Goal: Task Accomplishment & Management: Use online tool/utility

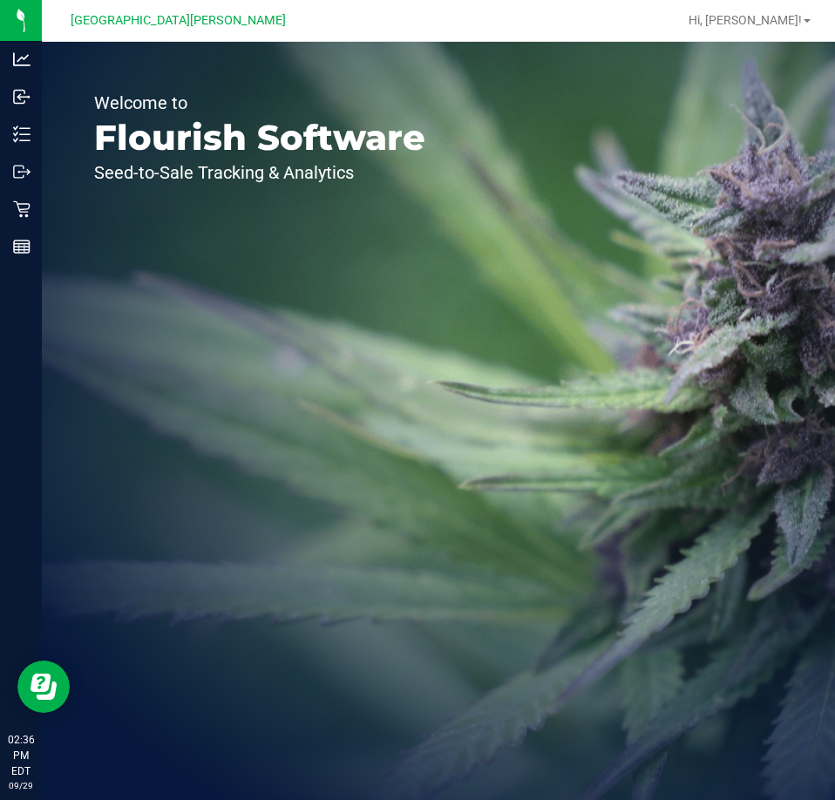
click at [674, 155] on div "Welcome to Flourish Software Seed-to-Sale Tracking & Analytics" at bounding box center [438, 421] width 793 height 758
drag, startPoint x: 523, startPoint y: 145, endPoint x: 398, endPoint y: 58, distance: 151.5
click at [518, 135] on div "Welcome to Flourish Software Seed-to-Sale Tracking & Analytics" at bounding box center [438, 421] width 793 height 758
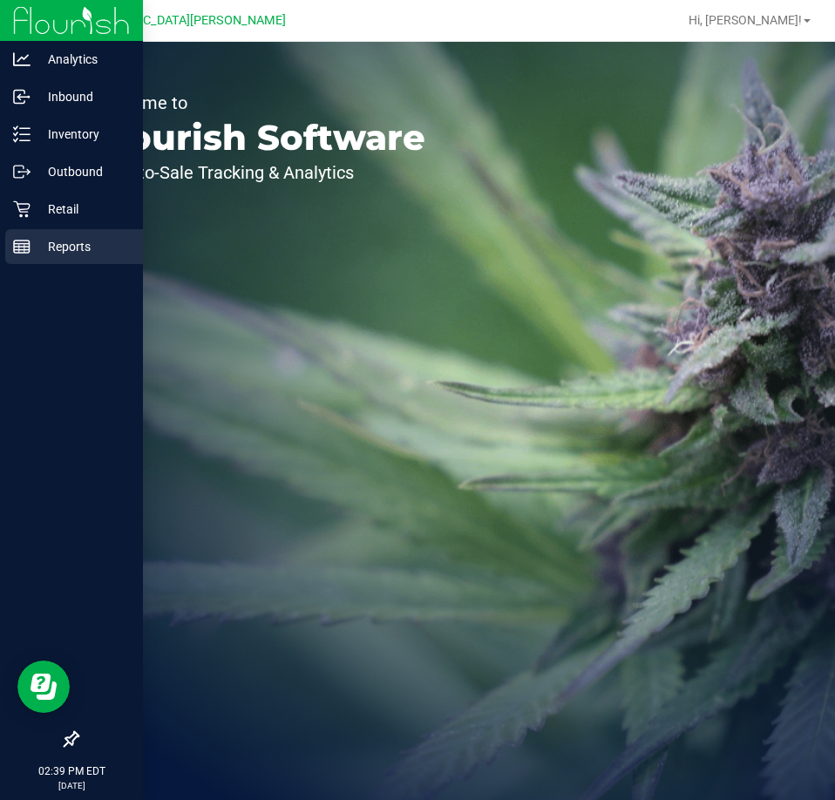
click at [47, 247] on p "Reports" at bounding box center [82, 246] width 105 height 21
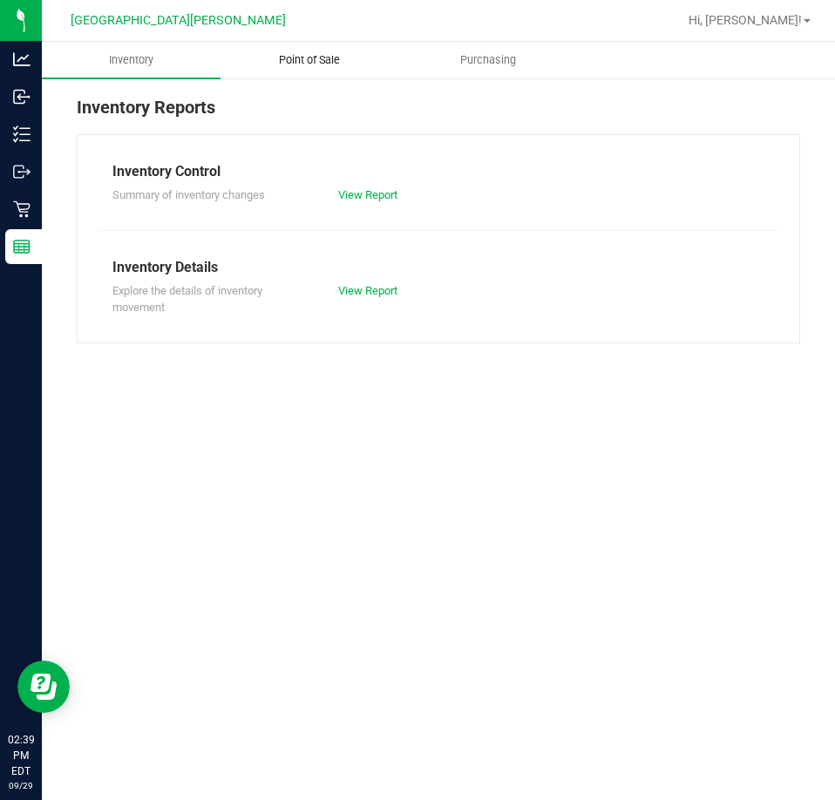
click at [289, 58] on span "Point of Sale" at bounding box center [309, 60] width 108 height 16
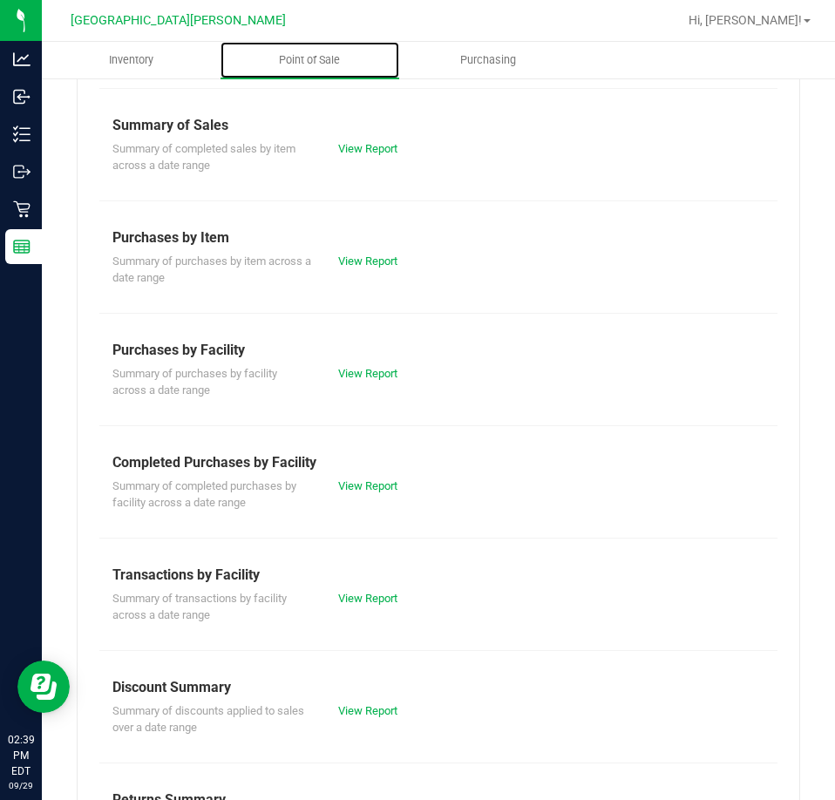
scroll to position [235, 0]
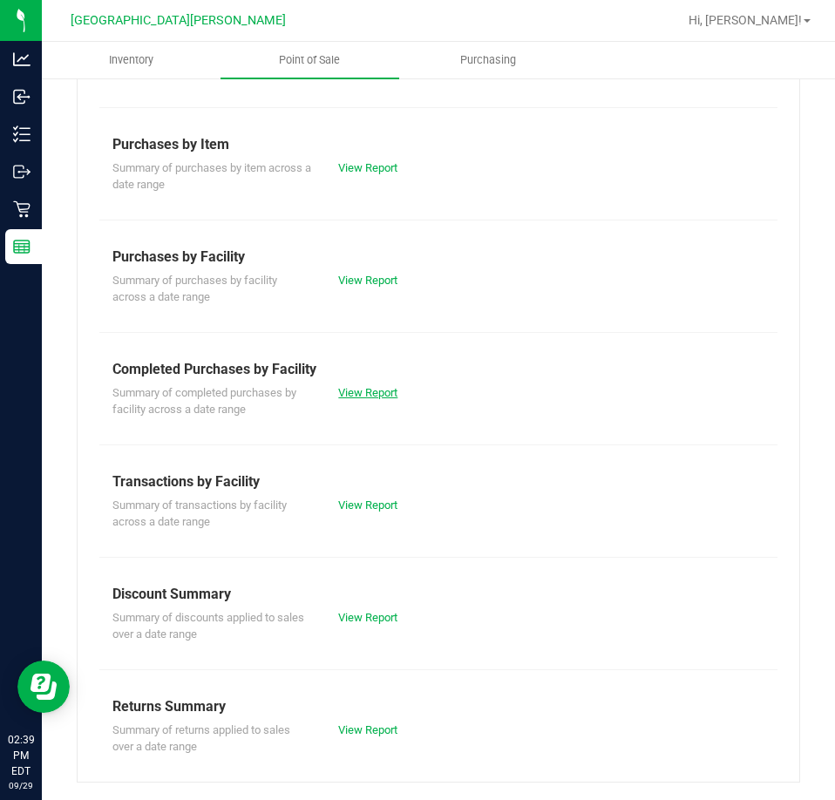
click at [356, 396] on link "View Report" at bounding box center [367, 392] width 59 height 13
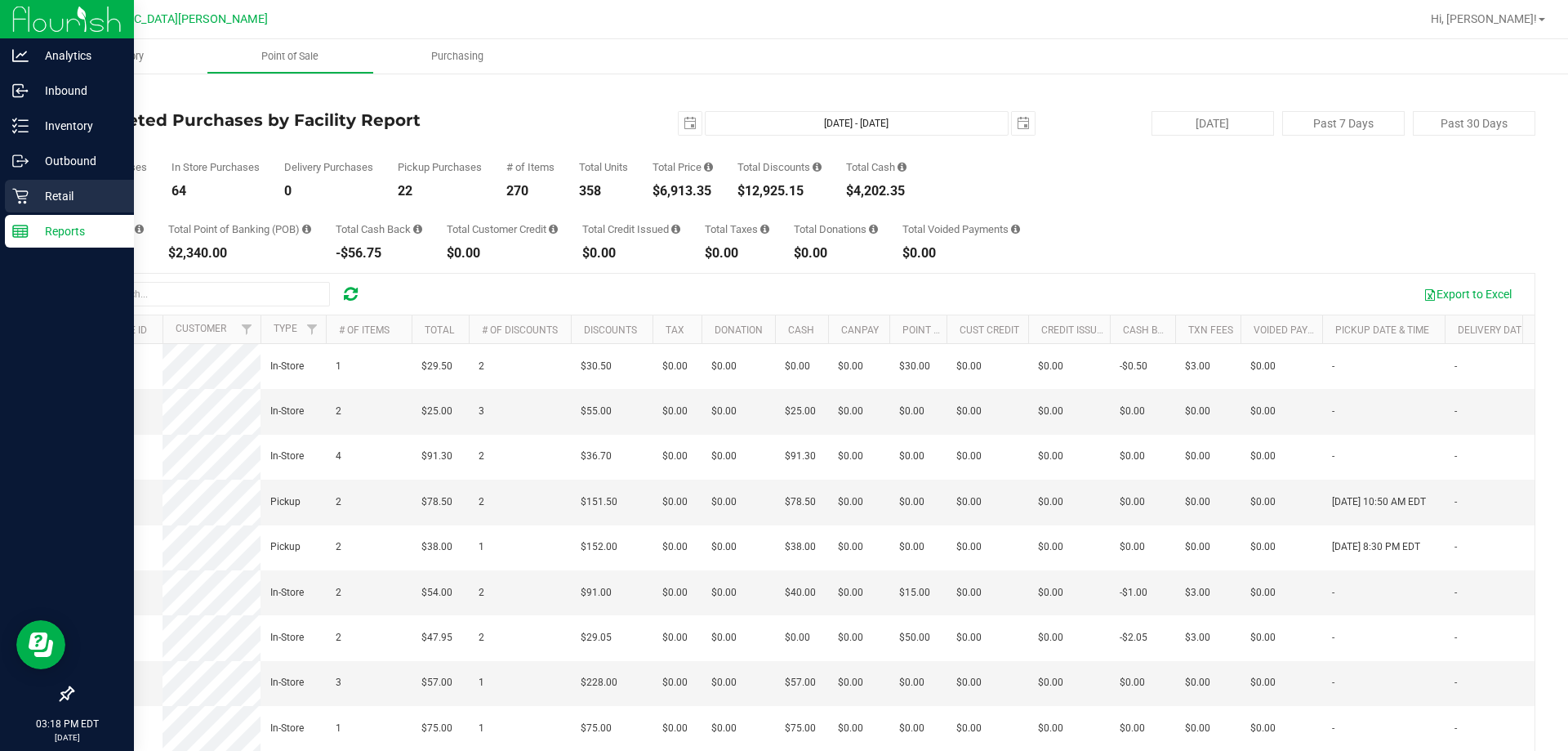
click at [48, 188] on p "Retail" at bounding box center [77, 196] width 98 height 20
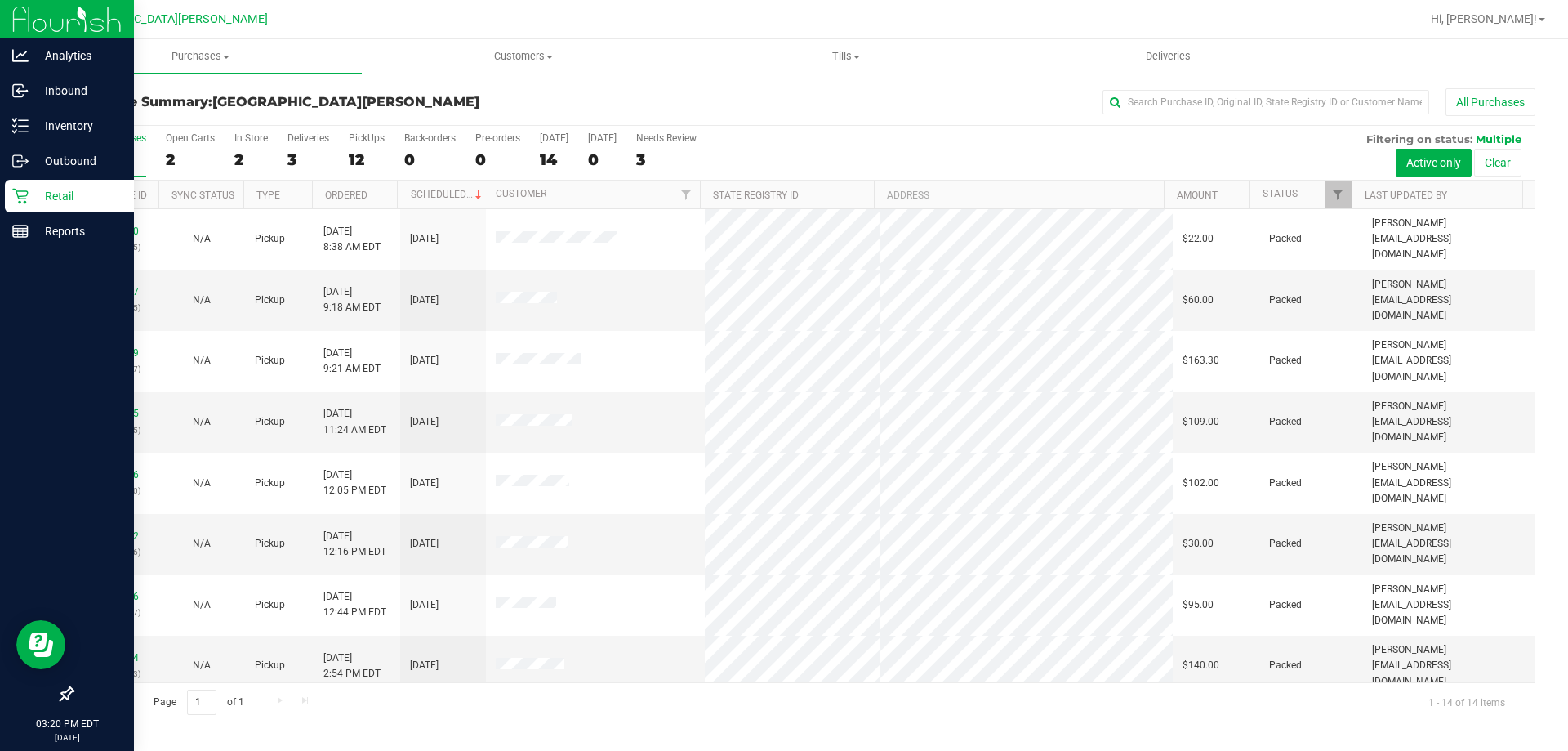
click at [782, 181] on th "Address" at bounding box center [1018, 195] width 290 height 28
click at [350, 136] on div "PickUps" at bounding box center [366, 138] width 36 height 11
click at [0, 0] on input "PickUps 12" at bounding box center [0, 0] width 0 height 0
click at [782, 104] on input "text" at bounding box center [1265, 102] width 326 height 24
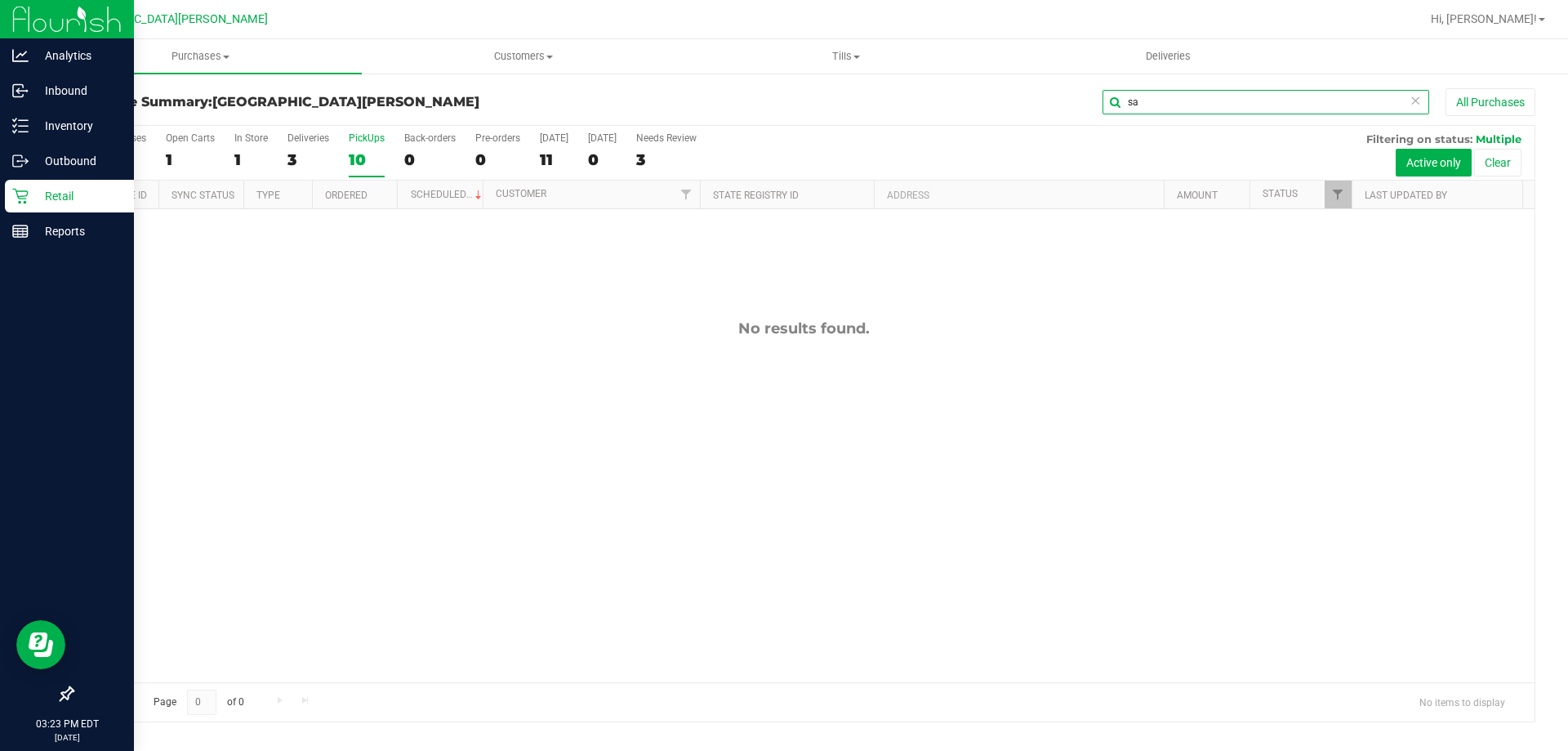
type input "s"
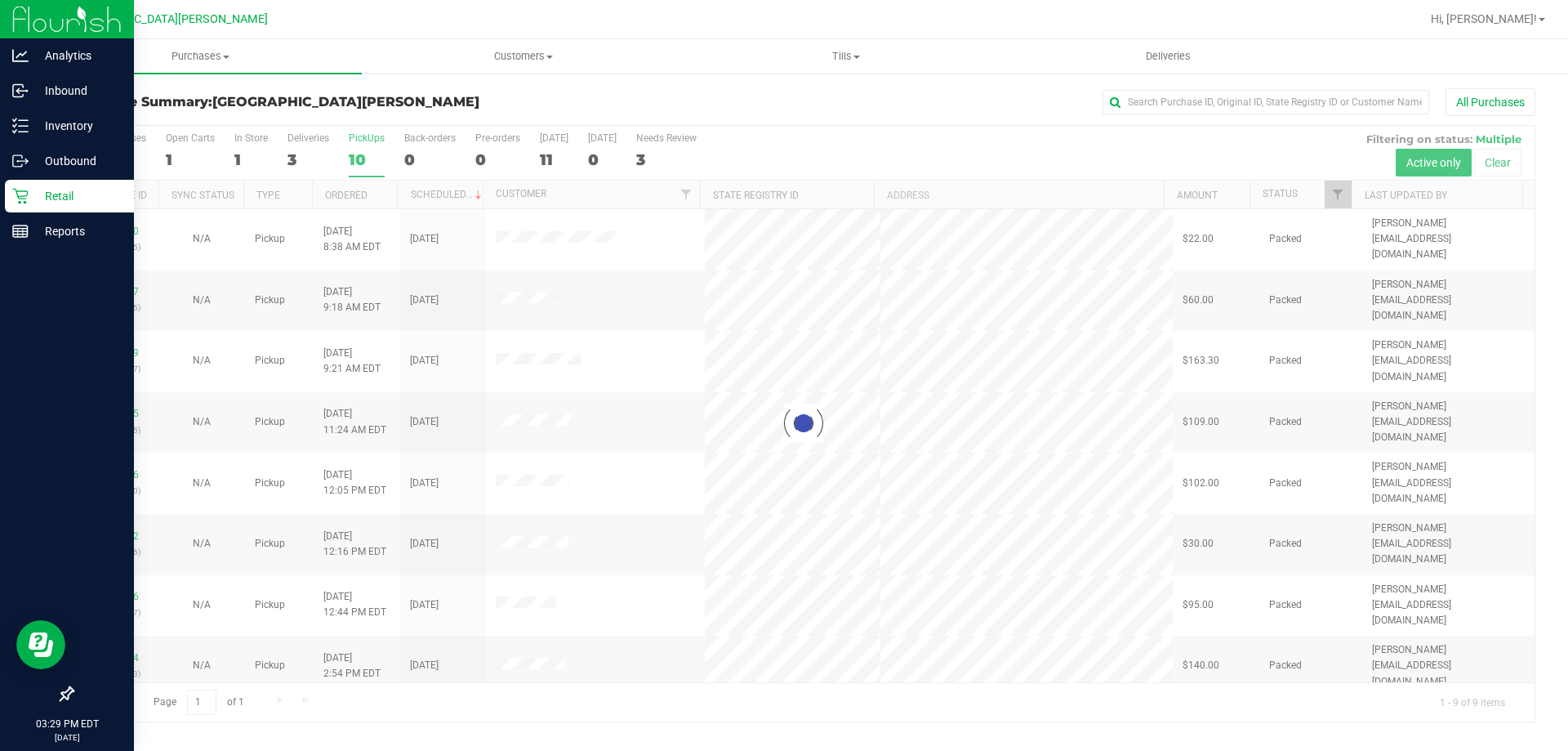
click at [782, 136] on div at bounding box center [803, 423] width 1461 height 595
